Goal: Task Accomplishment & Management: Manage account settings

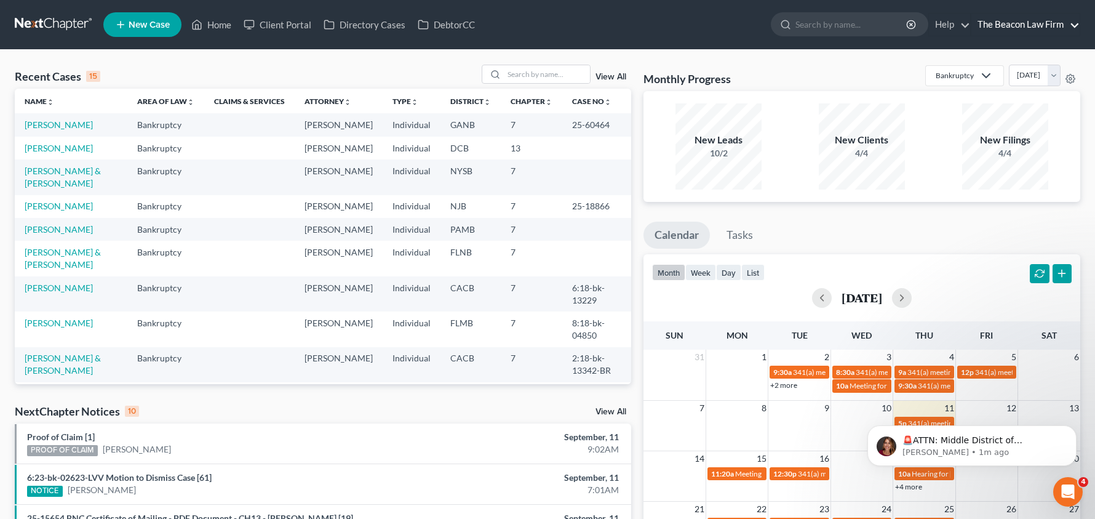
click at [1053, 28] on link "The Beacon Law Firm" at bounding box center [1026, 25] width 108 height 22
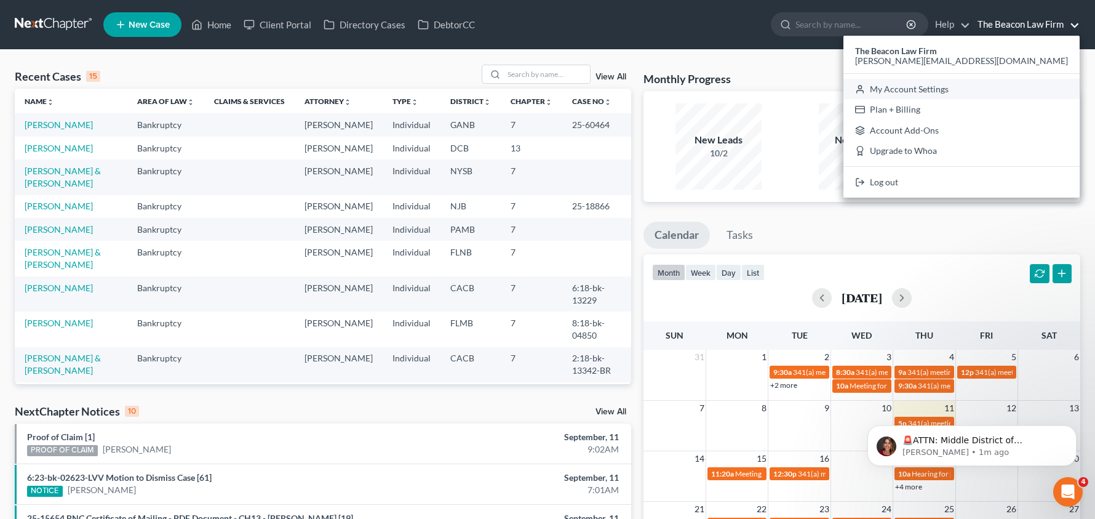
click at [1015, 91] on link "My Account Settings" at bounding box center [962, 89] width 236 height 21
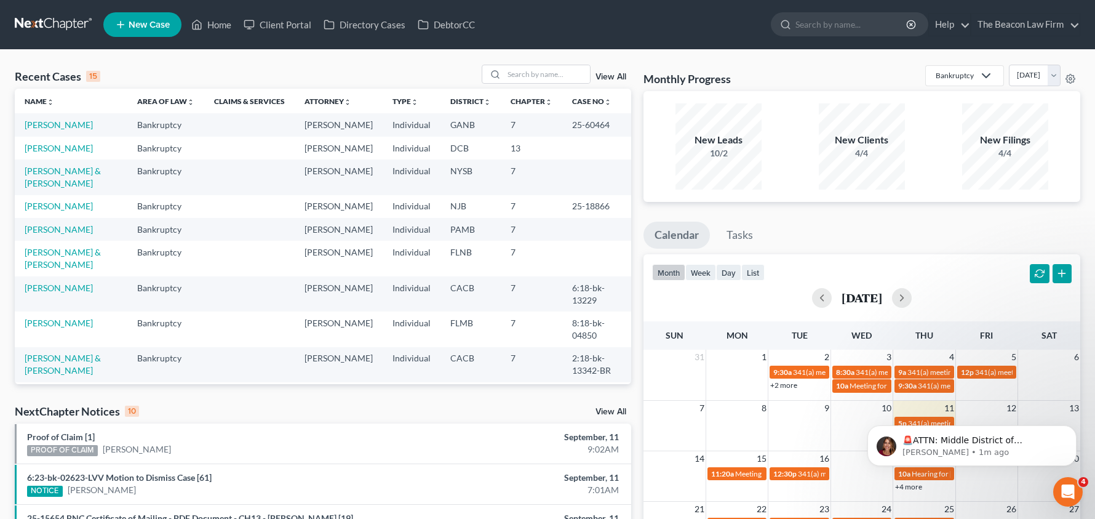
select select "24"
select select "9"
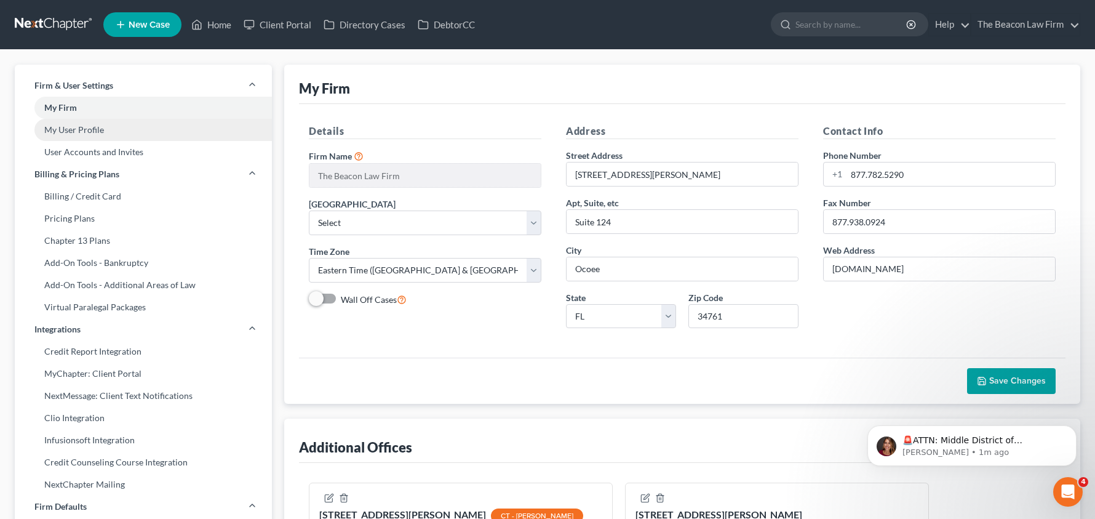
click at [90, 132] on link "My User Profile" at bounding box center [143, 130] width 257 height 22
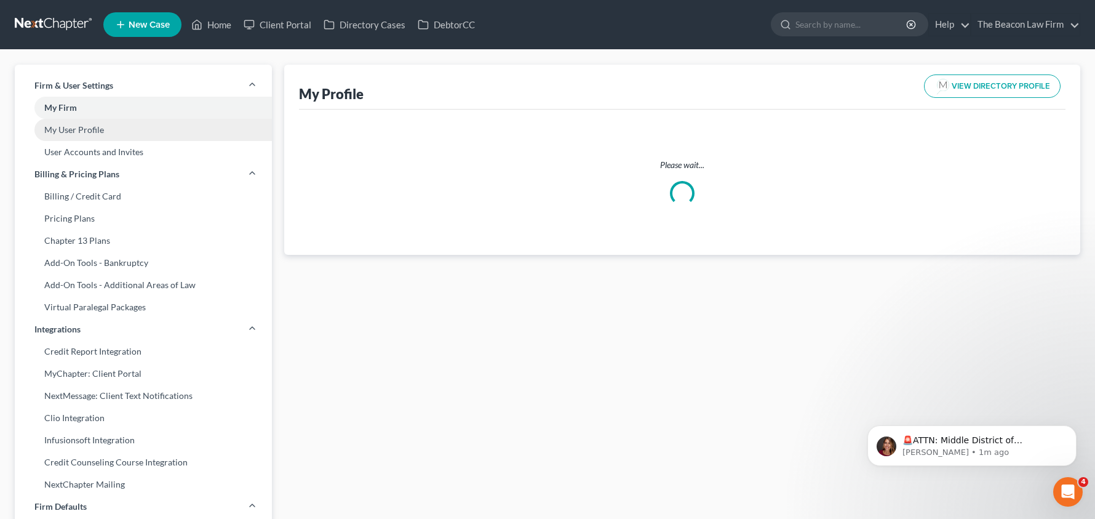
select select "3"
select select "4"
select select "attorney"
select select "1"
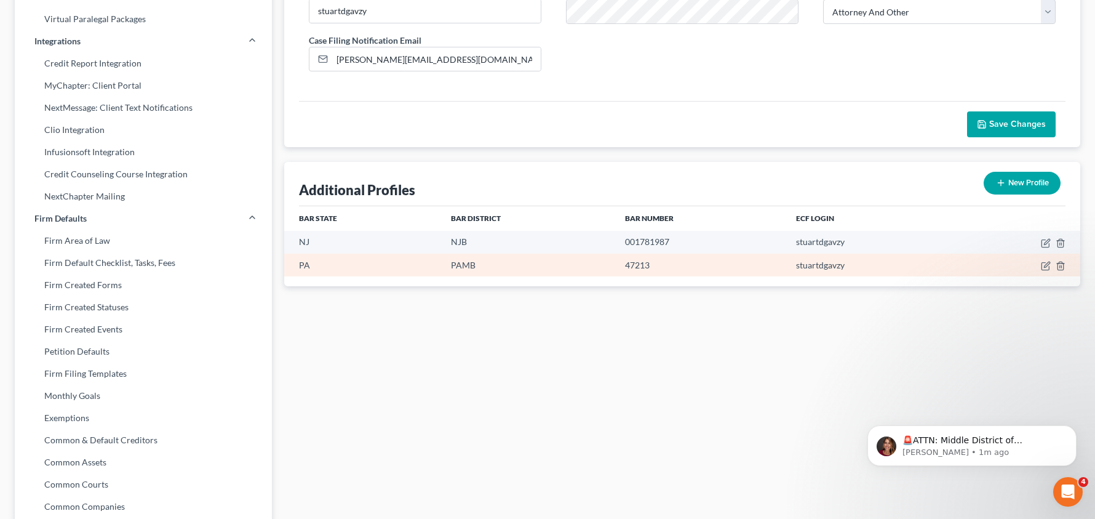
scroll to position [285, 0]
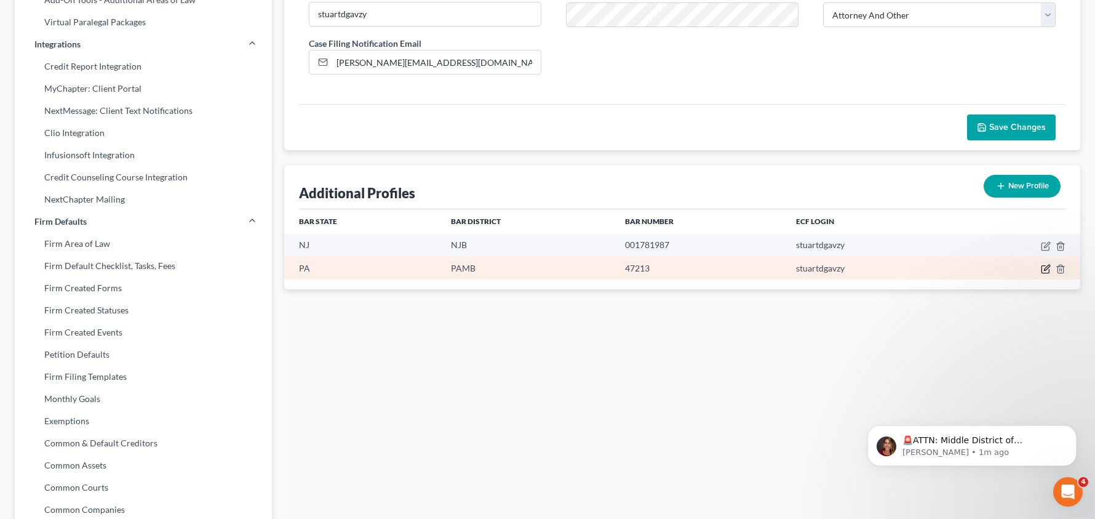
click at [1046, 270] on icon "button" at bounding box center [1047, 268] width 6 height 6
select select "39"
select select "68"
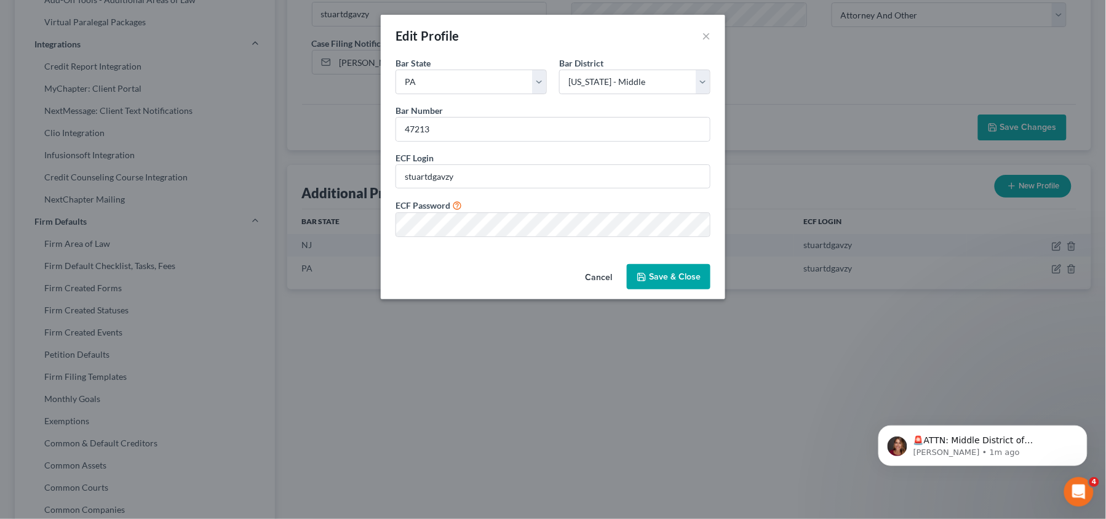
click at [604, 278] on button "Cancel" at bounding box center [598, 277] width 47 height 25
